Goal: Entertainment & Leisure: Browse casually

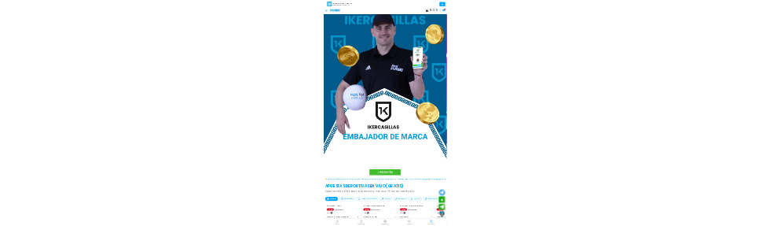
scroll to position [997, 0]
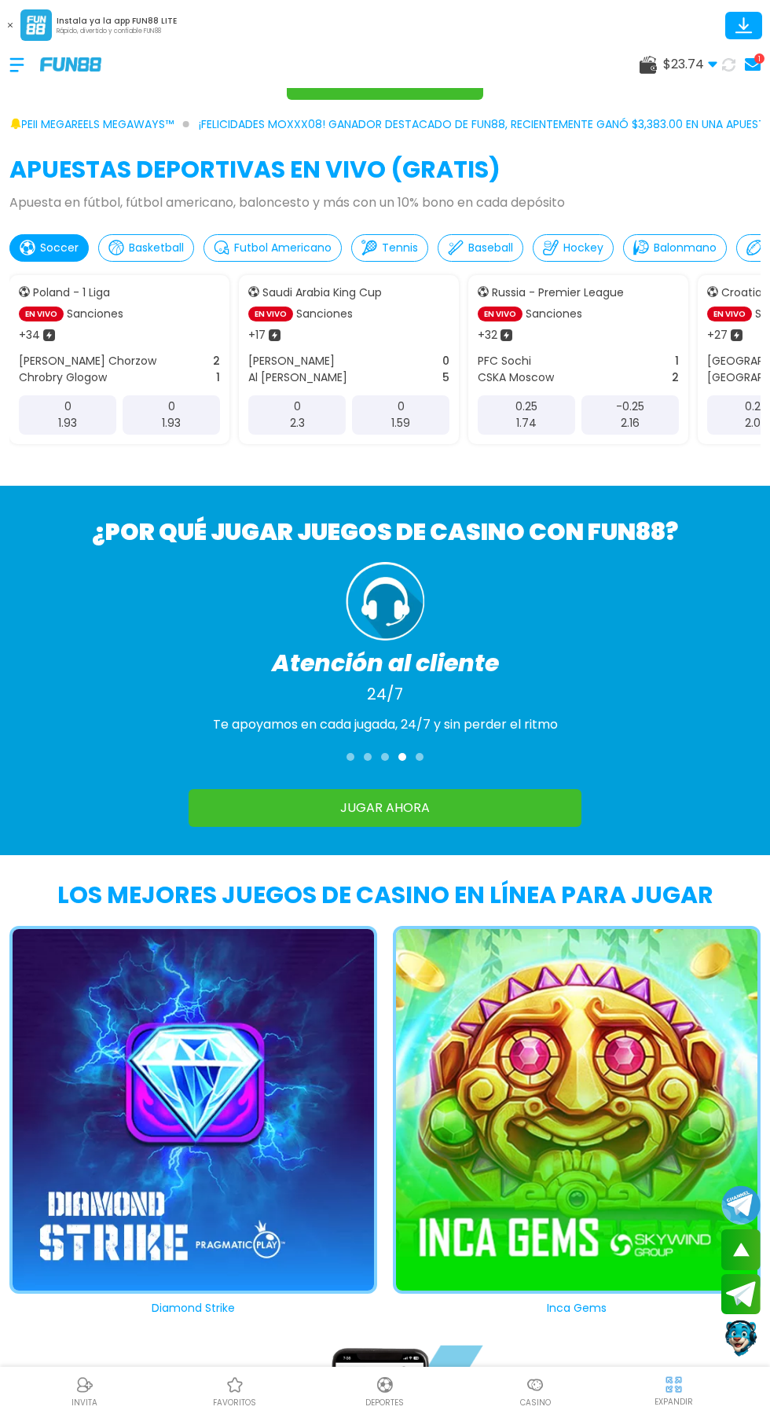
click at [768, 1205] on div "LOS MEJORES JUEGOS DE CASINO EN LÍNEA PARA JUGAR Joker's Jewels Gold Party Cosm…" at bounding box center [385, 1085] width 770 height 461
click at [768, 1006] on div "LOS MEJORES JUEGOS DE CASINO EN LÍNEA PARA JUGAR Joker's Jewels Gold Party Cosm…" at bounding box center [385, 1085] width 770 height 461
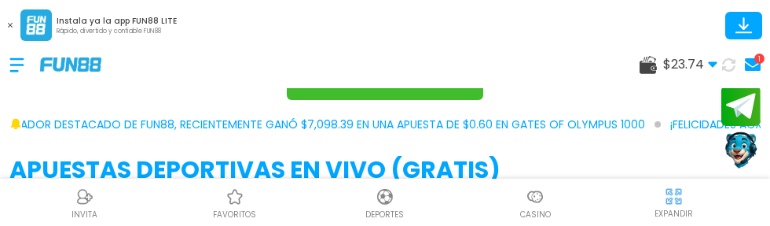
click at [380, 226] on div "INVITA favoritos Deportes Casino EXPANDIR" at bounding box center [385, 201] width 770 height 47
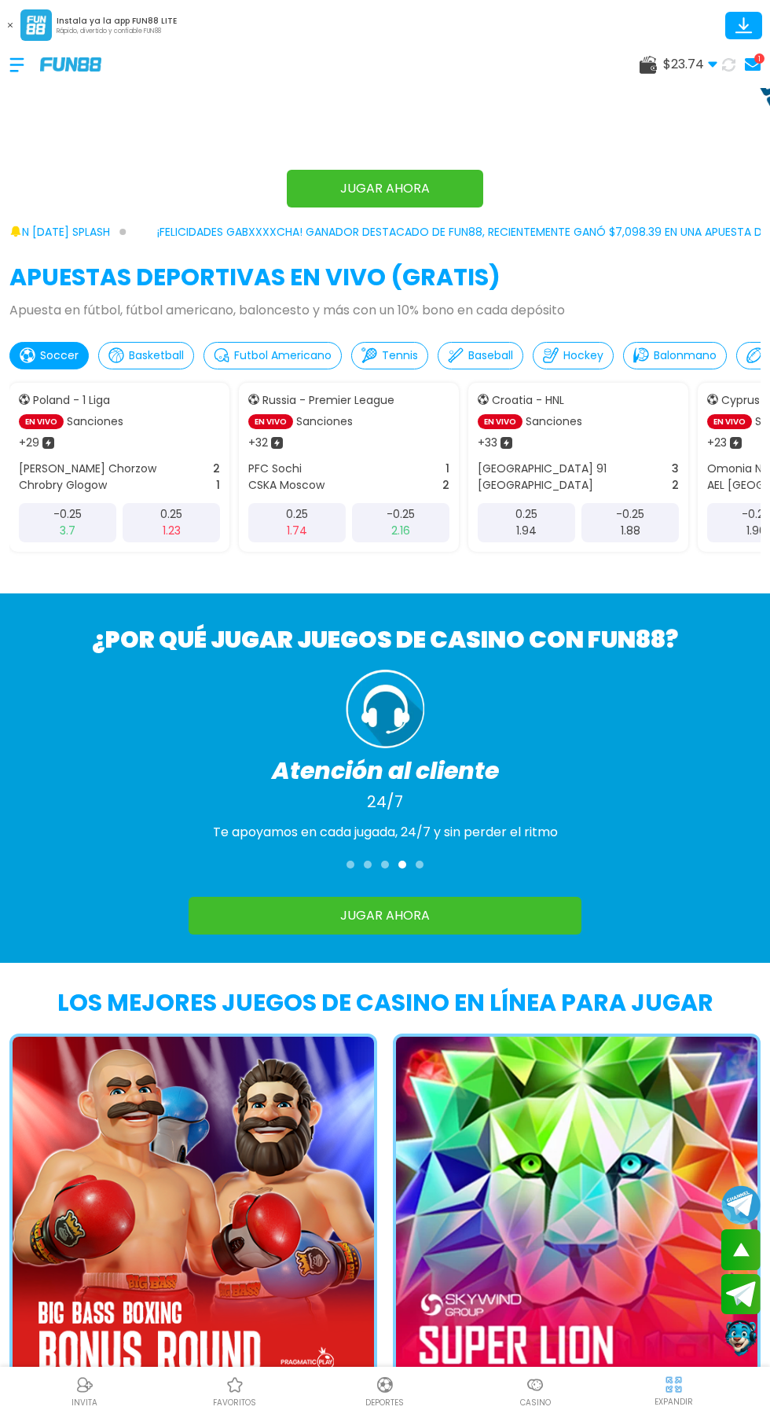
scroll to position [0, 0]
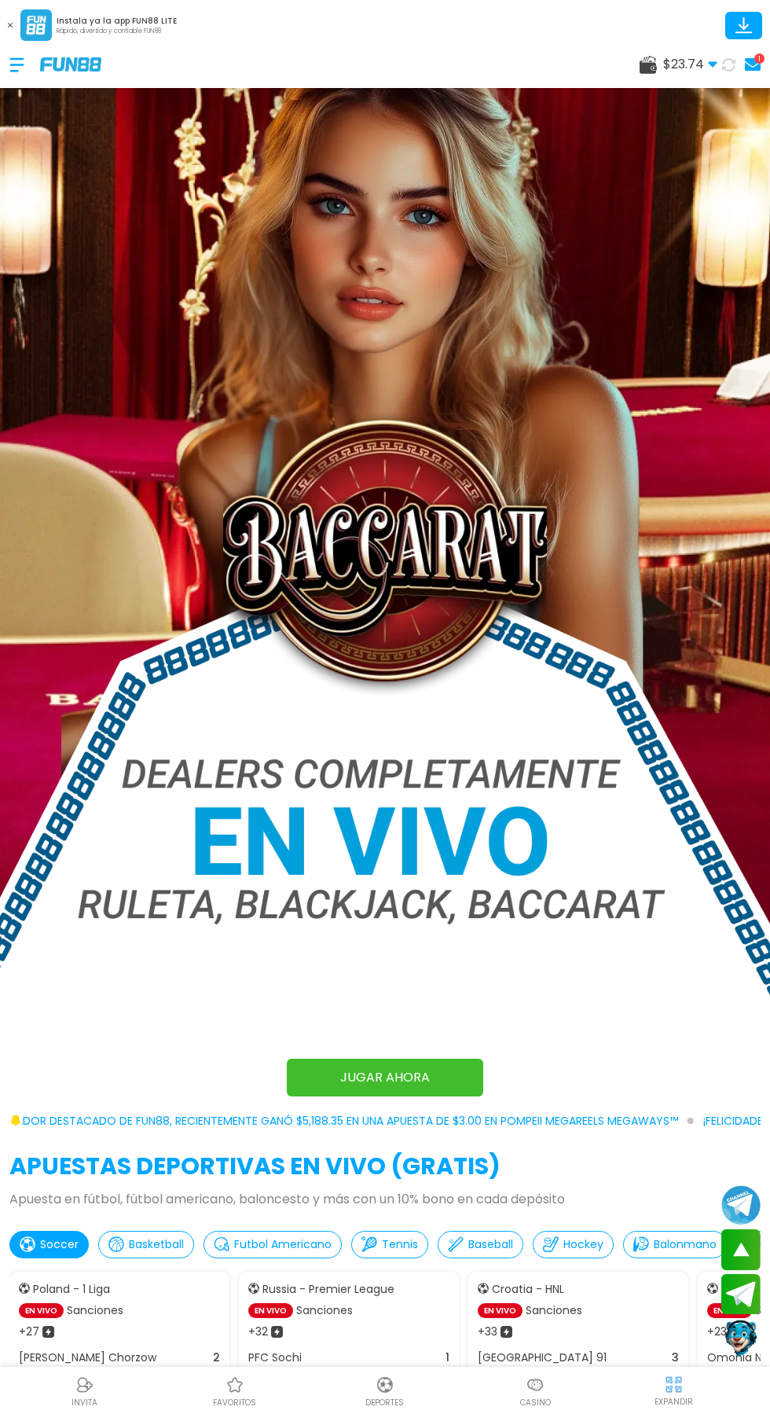
click at [13, 71] on div at bounding box center [24, 65] width 31 height 46
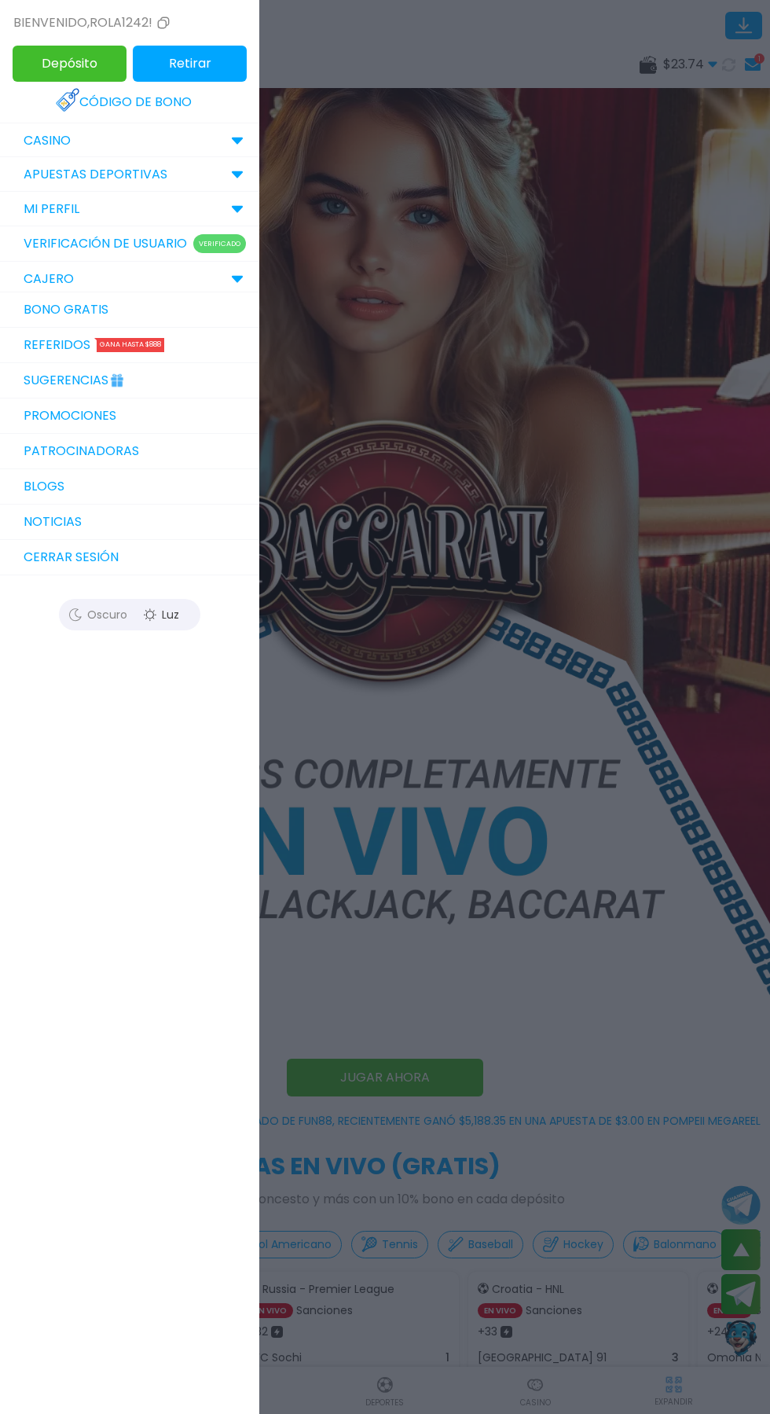
click at [66, 138] on p "CASINO" at bounding box center [47, 140] width 47 height 19
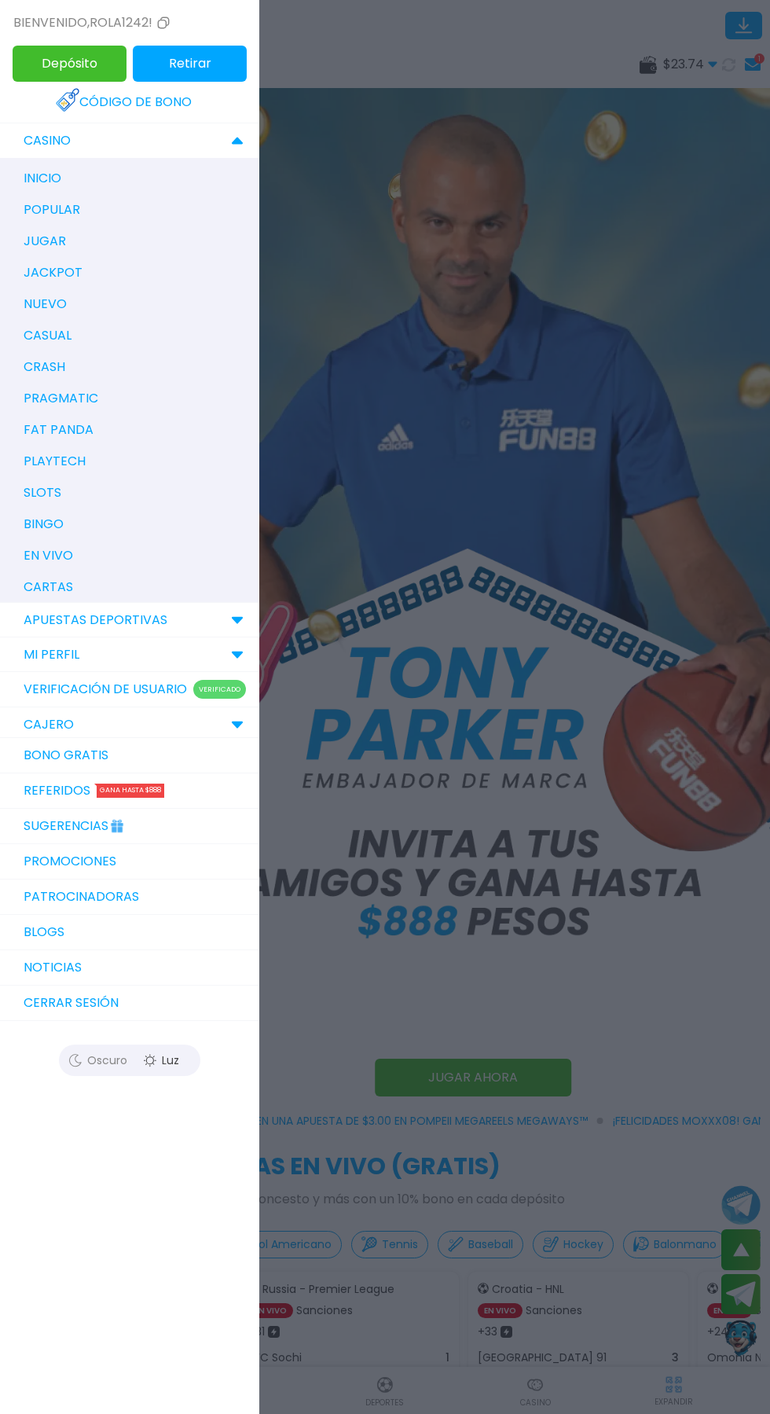
click at [54, 488] on p "slots" at bounding box center [43, 492] width 38 height 19
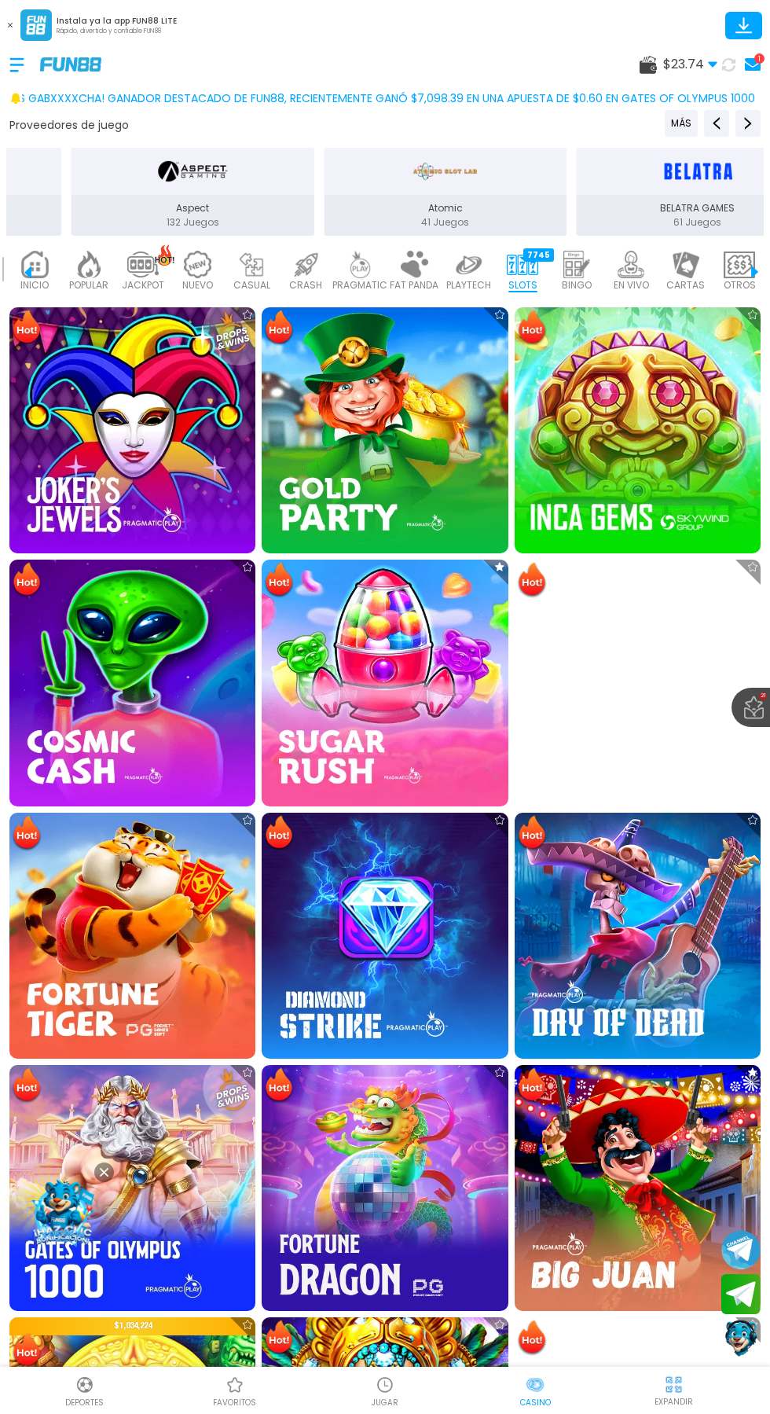
scroll to position [353, 0]
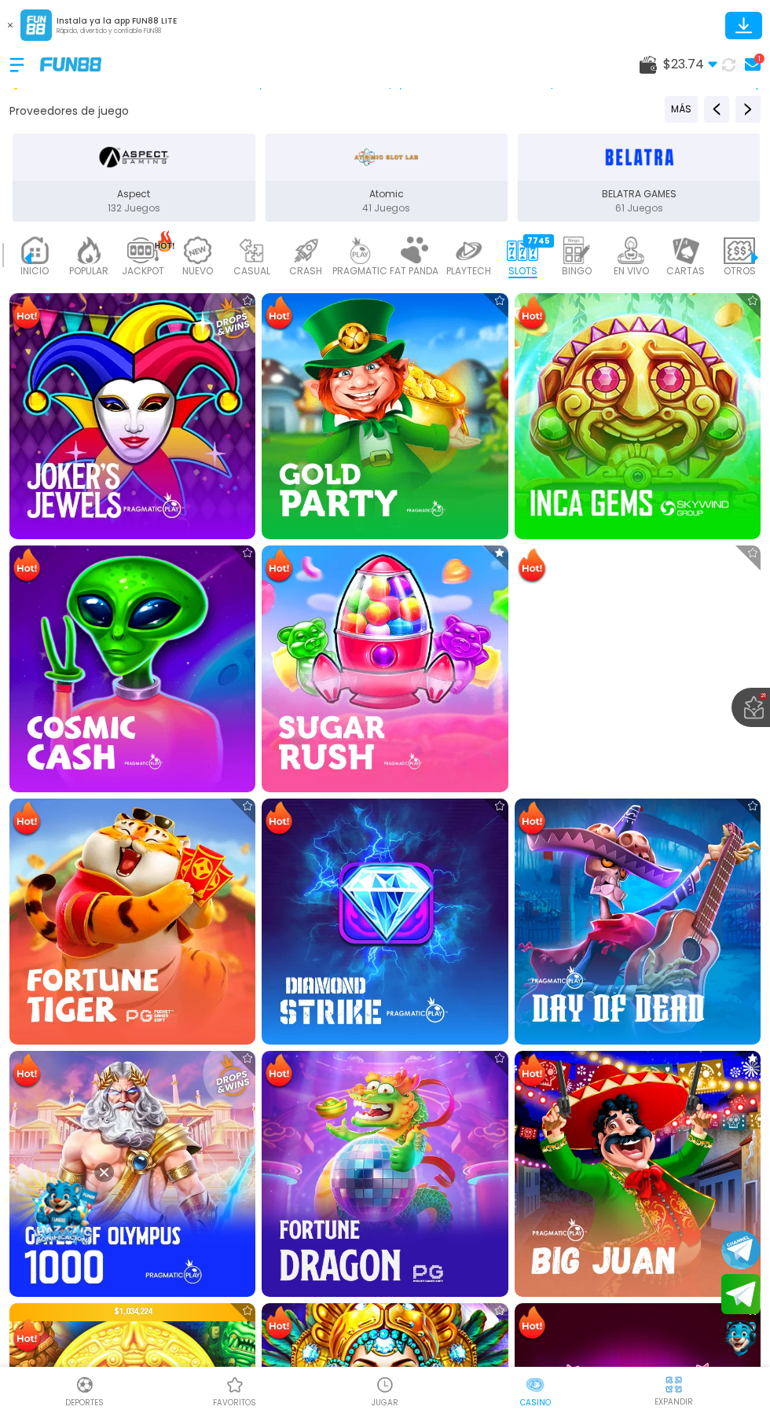
click at [363, 664] on img at bounding box center [385, 668] width 246 height 246
